Goal: Task Accomplishment & Management: Manage account settings

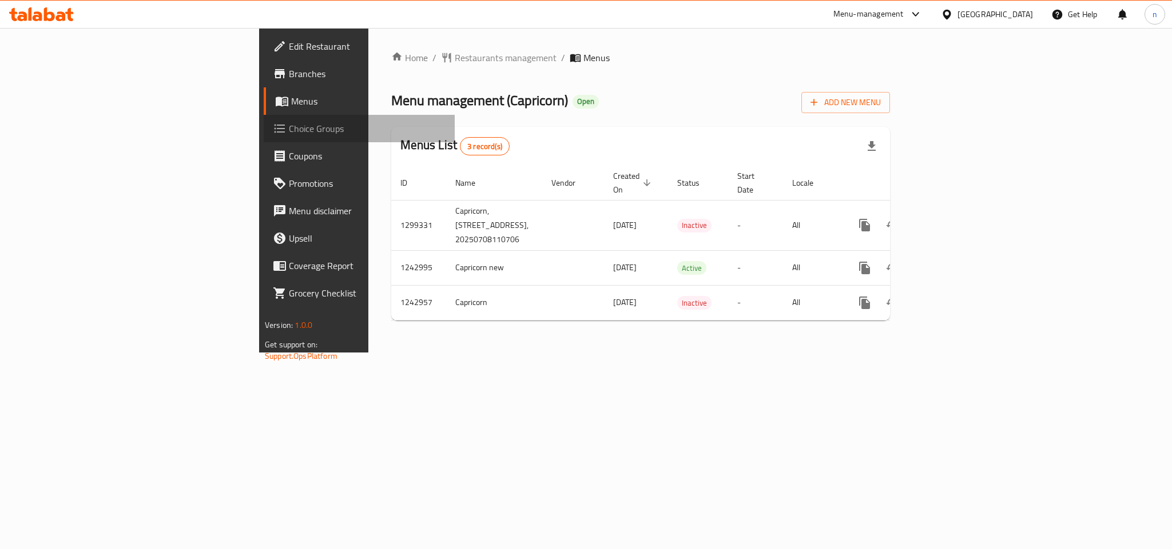
click at [289, 122] on span "Choice Groups" at bounding box center [367, 129] width 157 height 14
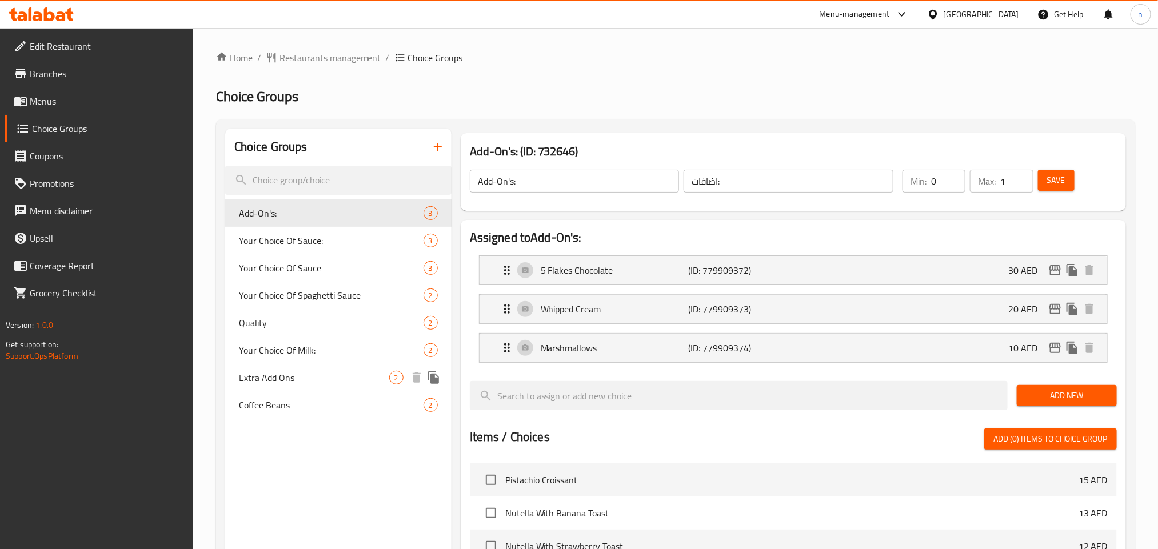
click at [319, 383] on span "Extra Add Ons" at bounding box center [314, 378] width 150 height 14
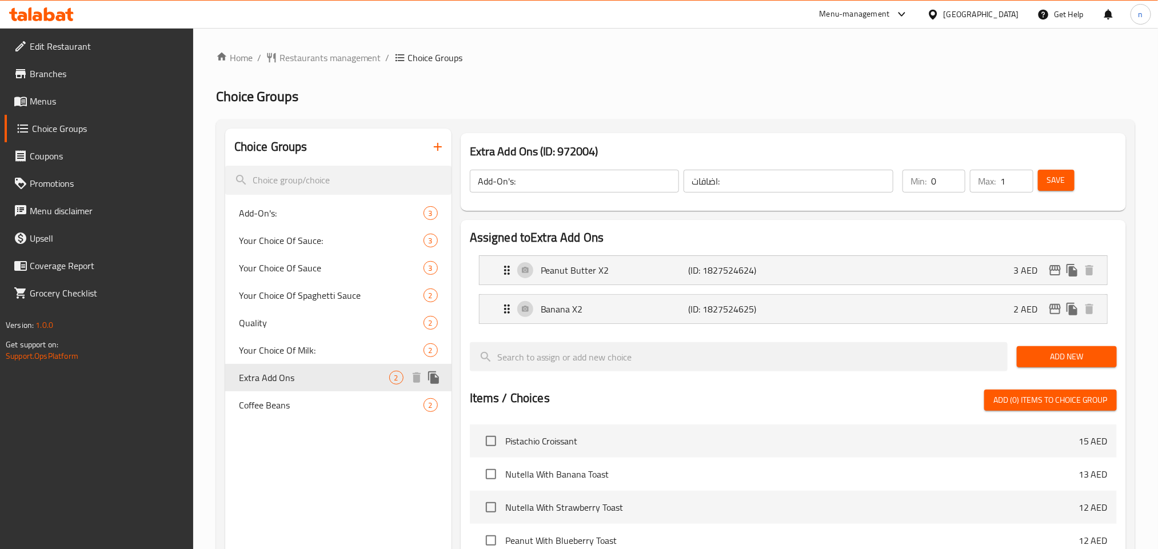
type input "Extra Add Ons"
type input "إضافات إضافية"
click at [344, 57] on span "Restaurants management" at bounding box center [331, 58] width 102 height 14
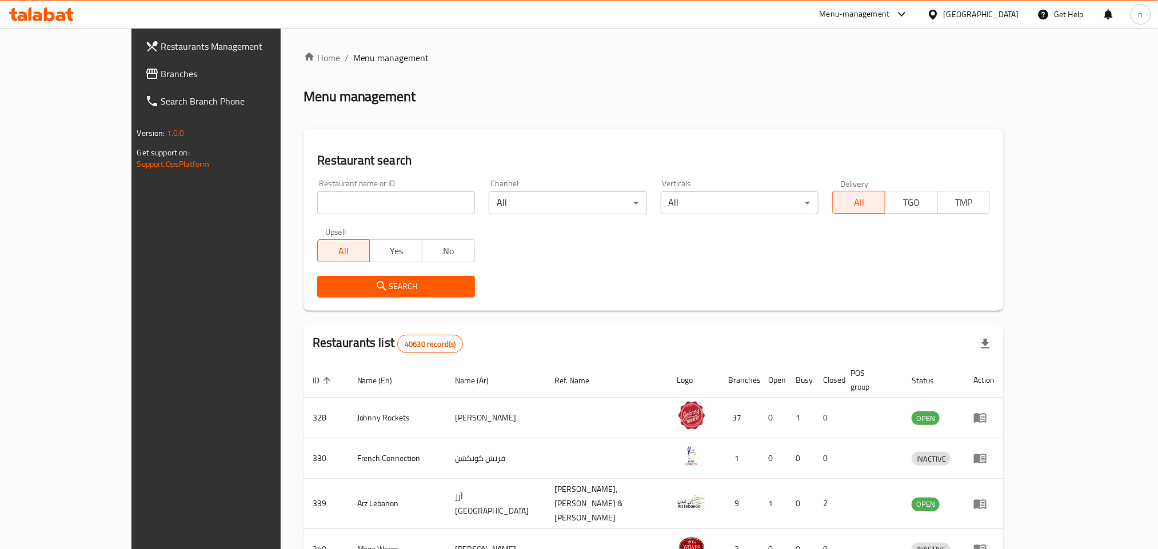
click at [392, 201] on input "search" at bounding box center [396, 203] width 158 height 23
paste input "681298/"
type input "681298"
click button "Search" at bounding box center [396, 286] width 158 height 21
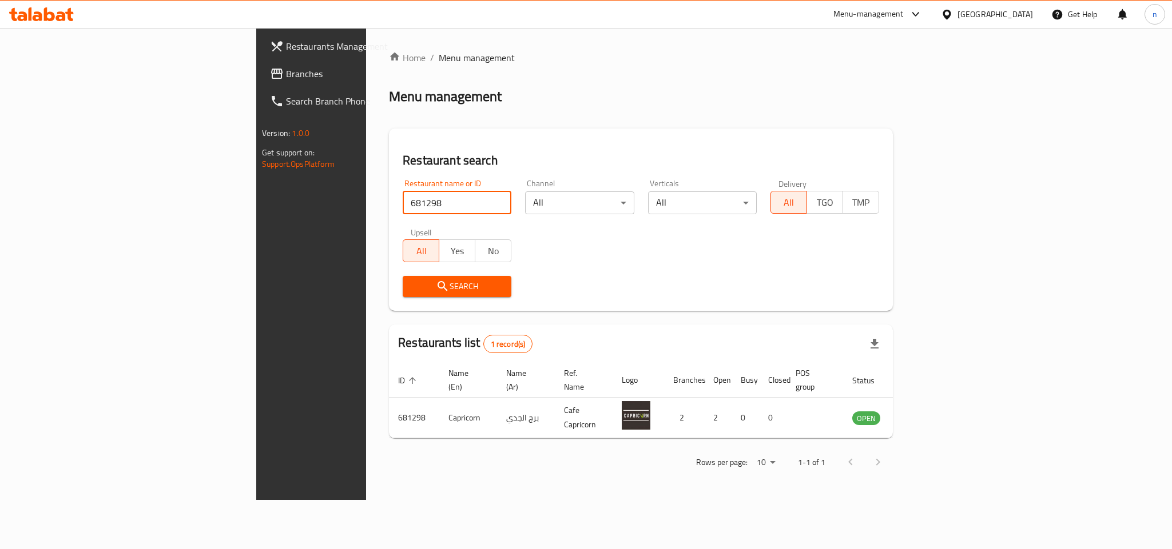
click at [999, 15] on div "[GEOGRAPHIC_DATA]" at bounding box center [994, 14] width 75 height 13
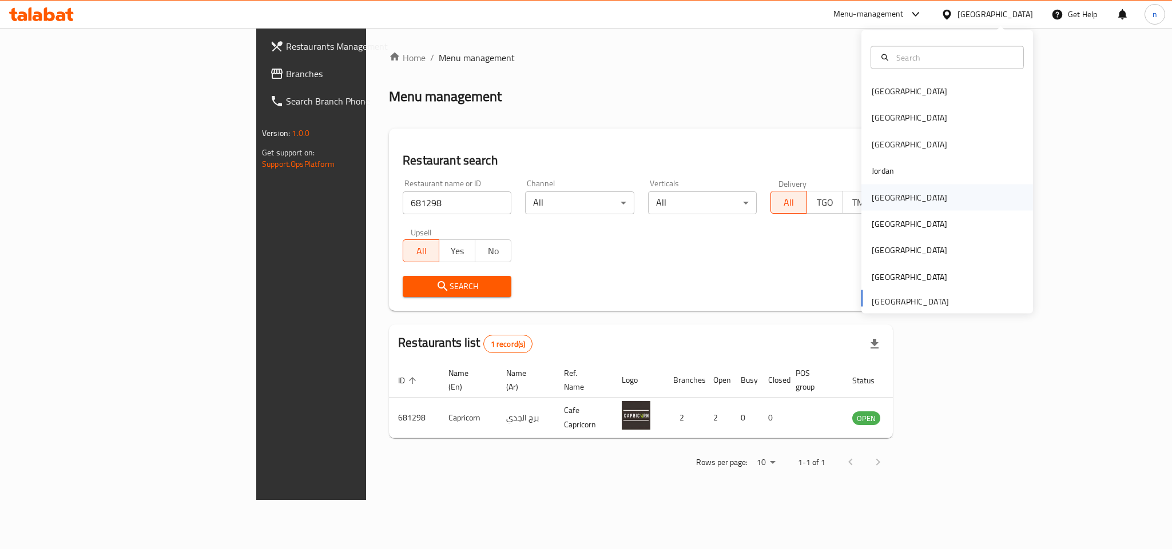
click at [871, 200] on div "[GEOGRAPHIC_DATA]" at bounding box center [908, 197] width 75 height 13
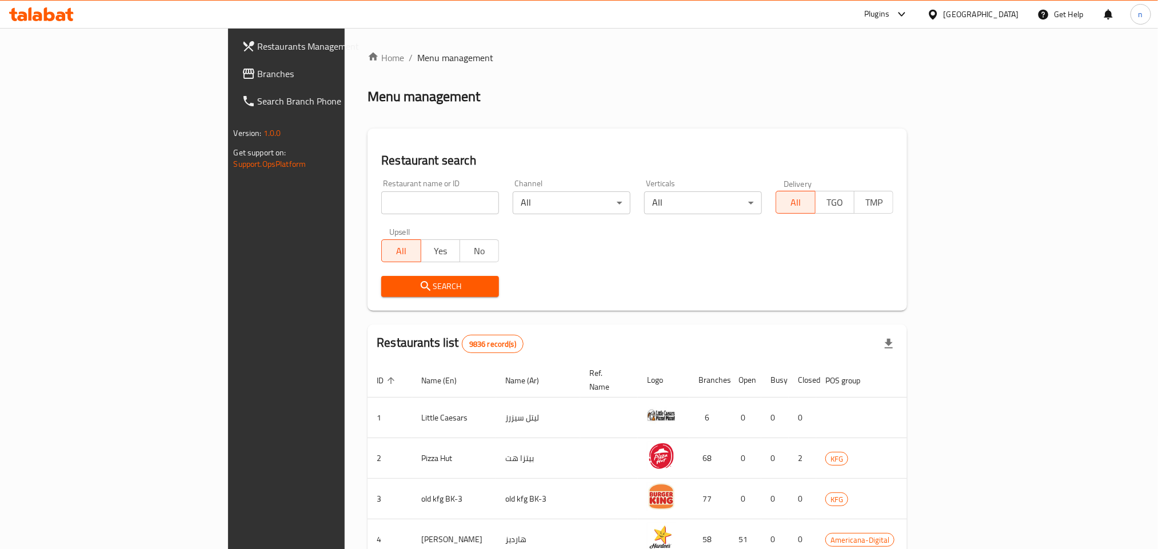
click at [258, 67] on span "Branches" at bounding box center [335, 74] width 154 height 14
